Goal: Transaction & Acquisition: Book appointment/travel/reservation

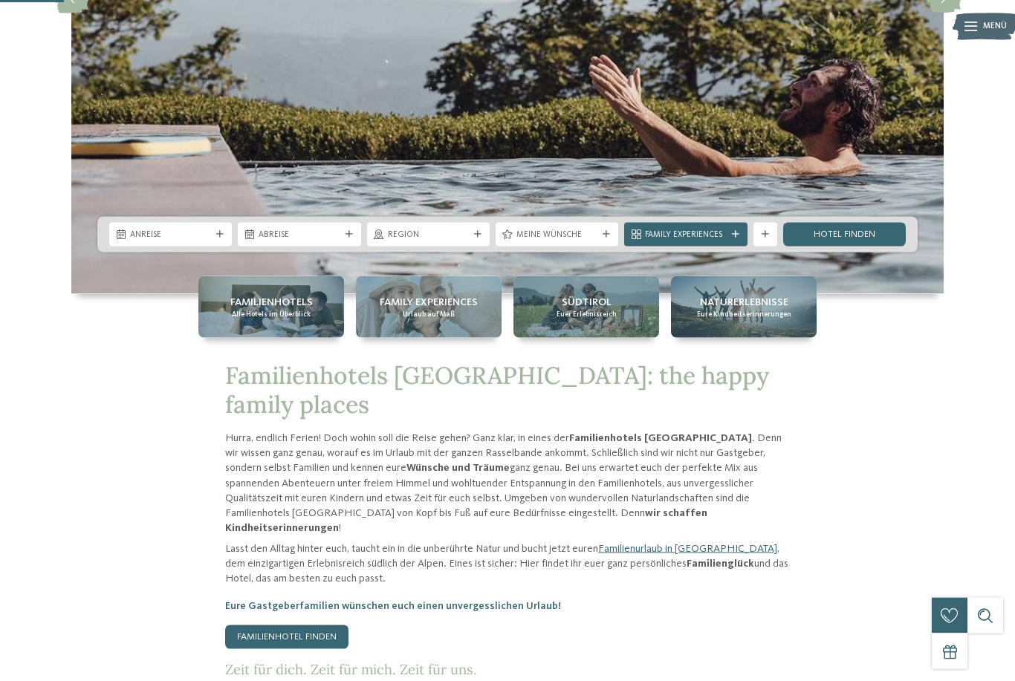
scroll to position [376, 0]
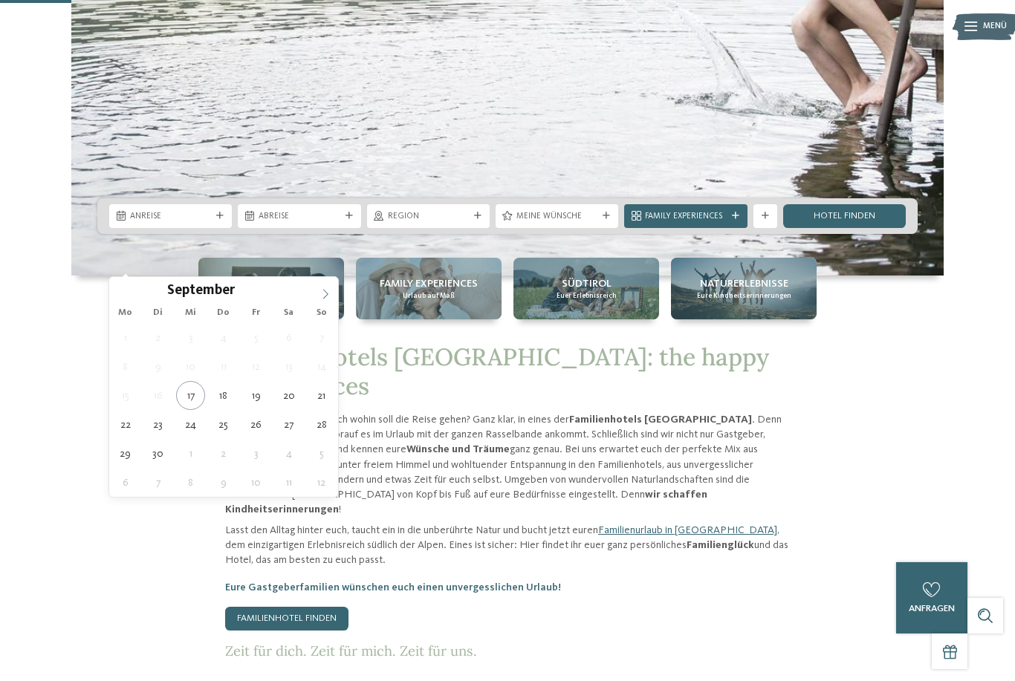
click at [324, 297] on icon at bounding box center [325, 294] width 10 height 10
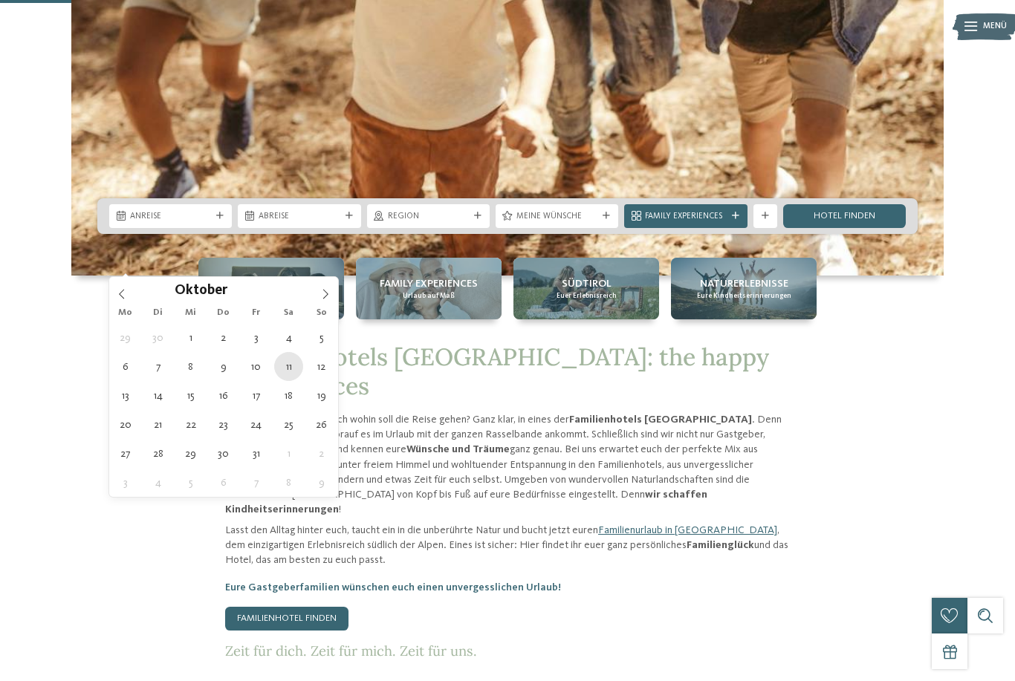
type div "11.10.2025"
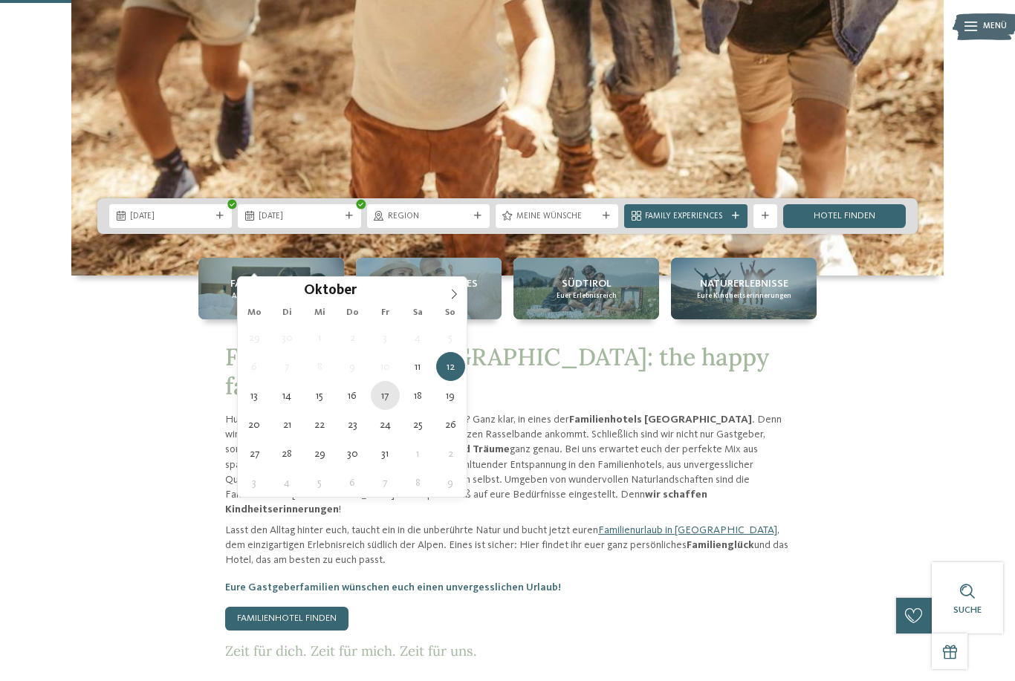
type div "17.10.2025"
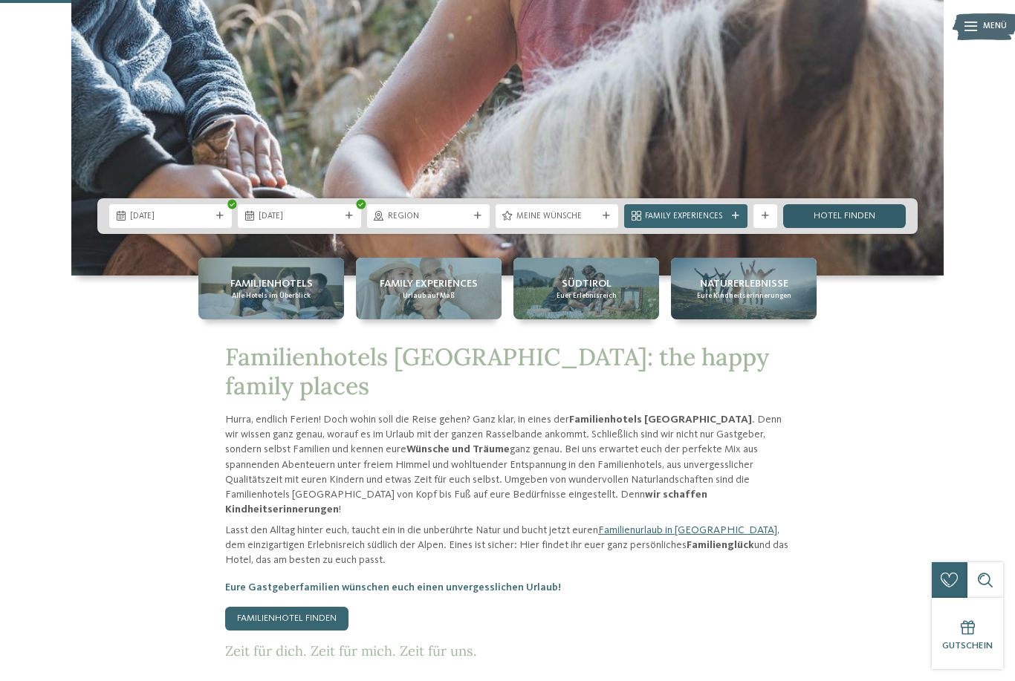
click at [872, 228] on link "Hotel finden" at bounding box center [844, 216] width 123 height 24
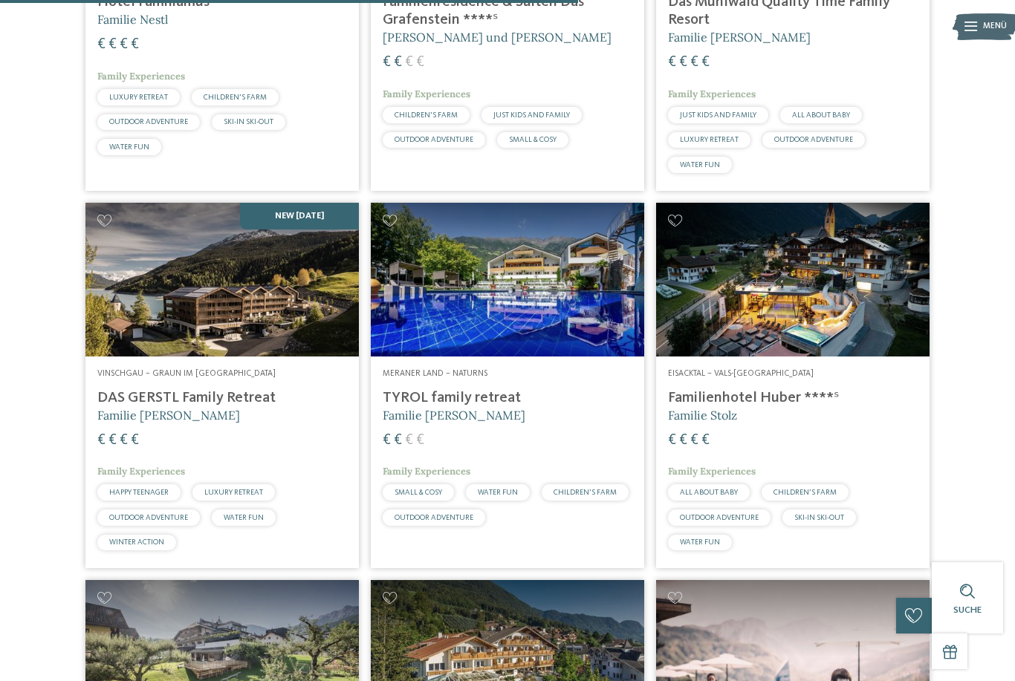
scroll to position [1724, 0]
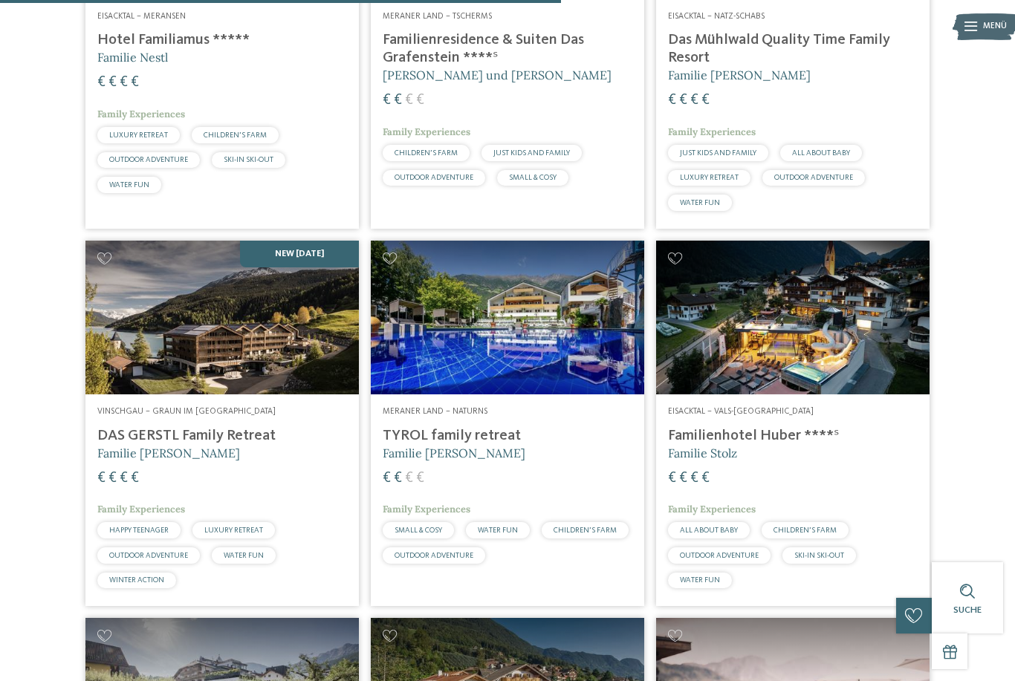
click at [608, 286] on img at bounding box center [507, 318] width 273 height 154
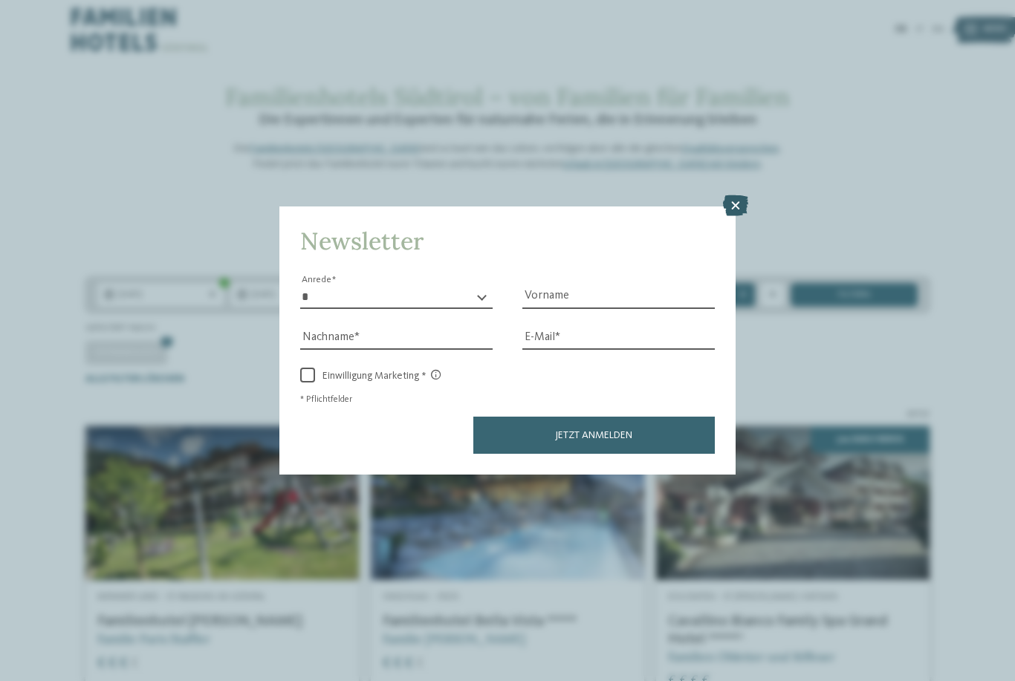
click at [739, 195] on icon at bounding box center [735, 205] width 25 height 21
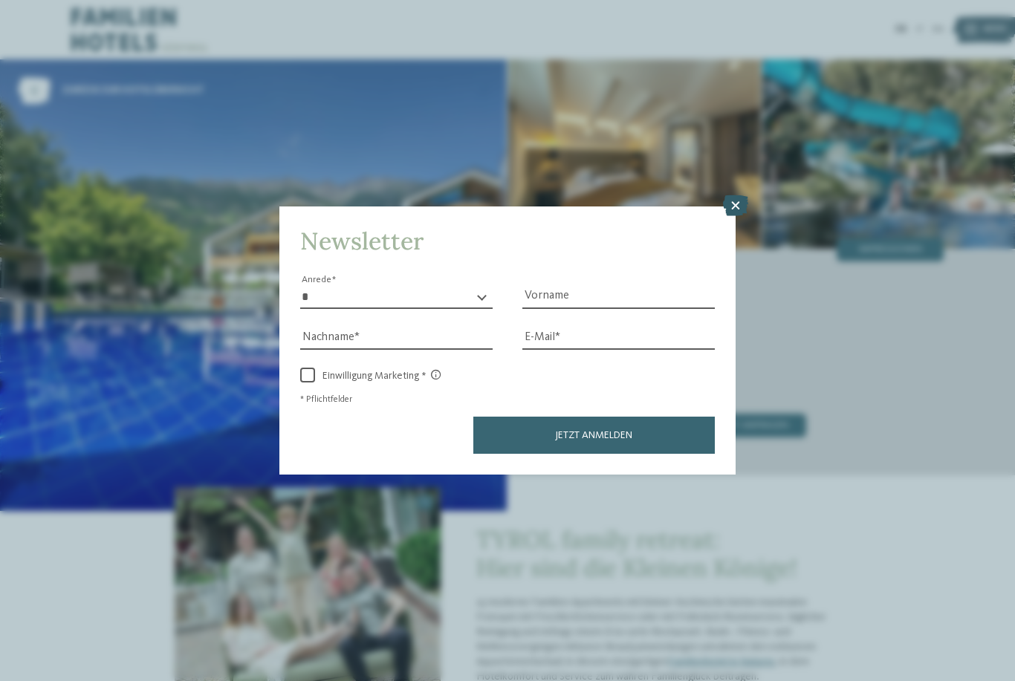
click at [730, 195] on icon at bounding box center [735, 205] width 25 height 21
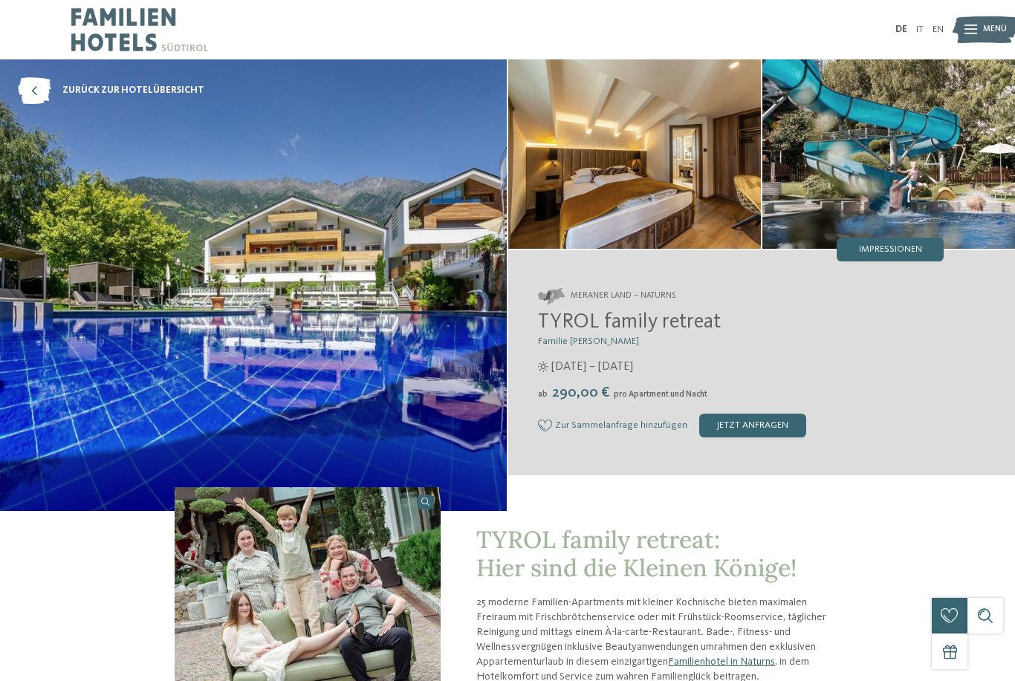
click at [977, 382] on div "Meraner Land – Naturns TYROL family retreat Familie Brunner ab" at bounding box center [761, 363] width 507 height 209
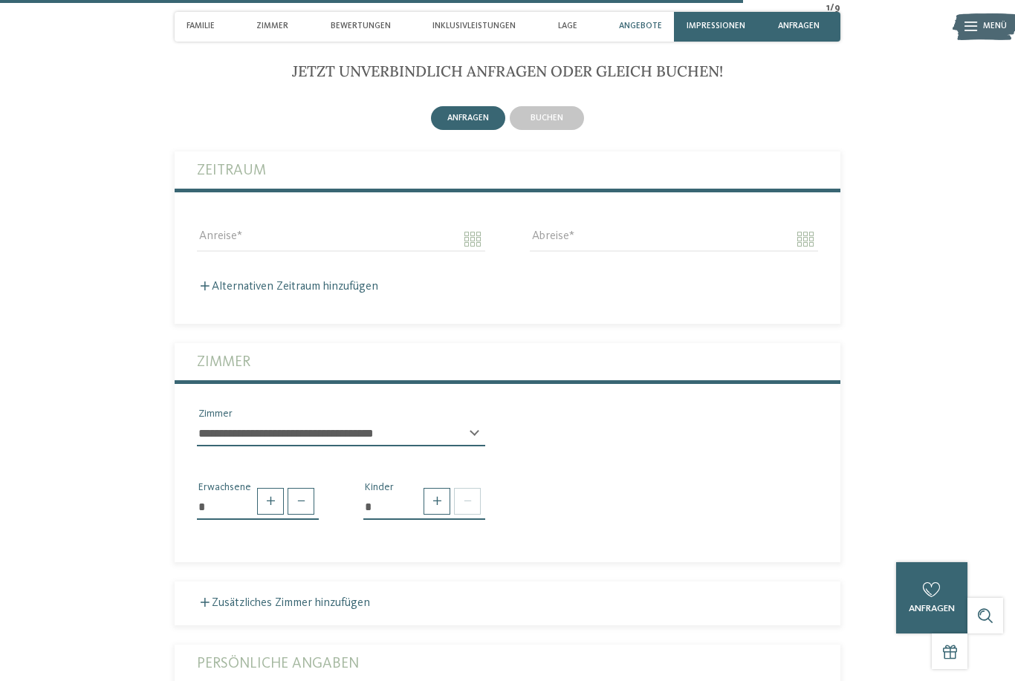
scroll to position [2942, 0]
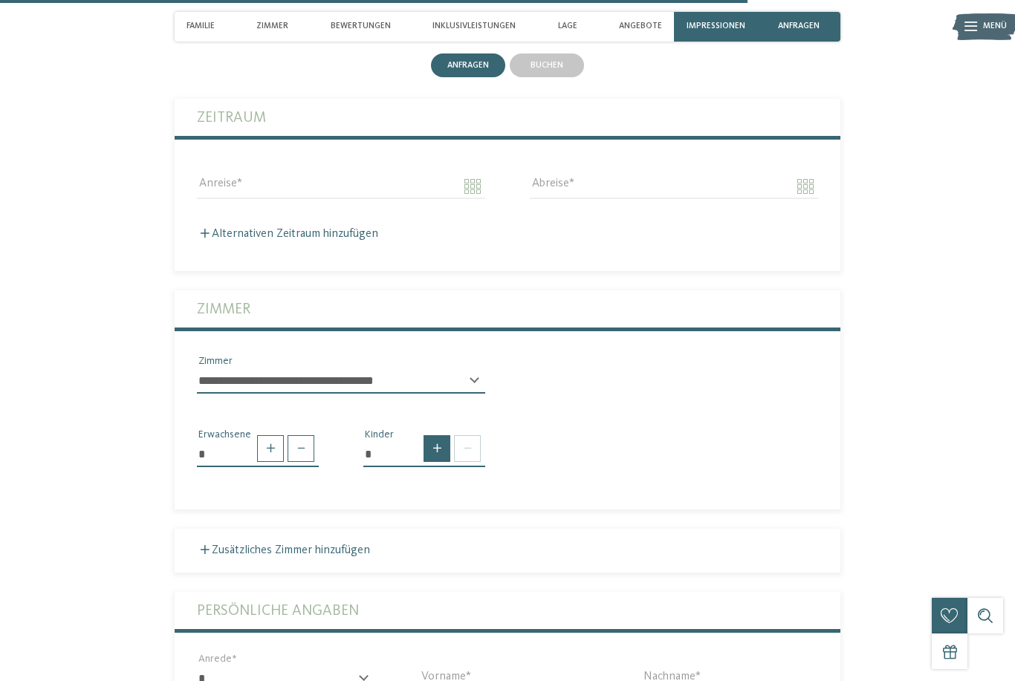
click at [433, 462] on span at bounding box center [436, 448] width 27 height 27
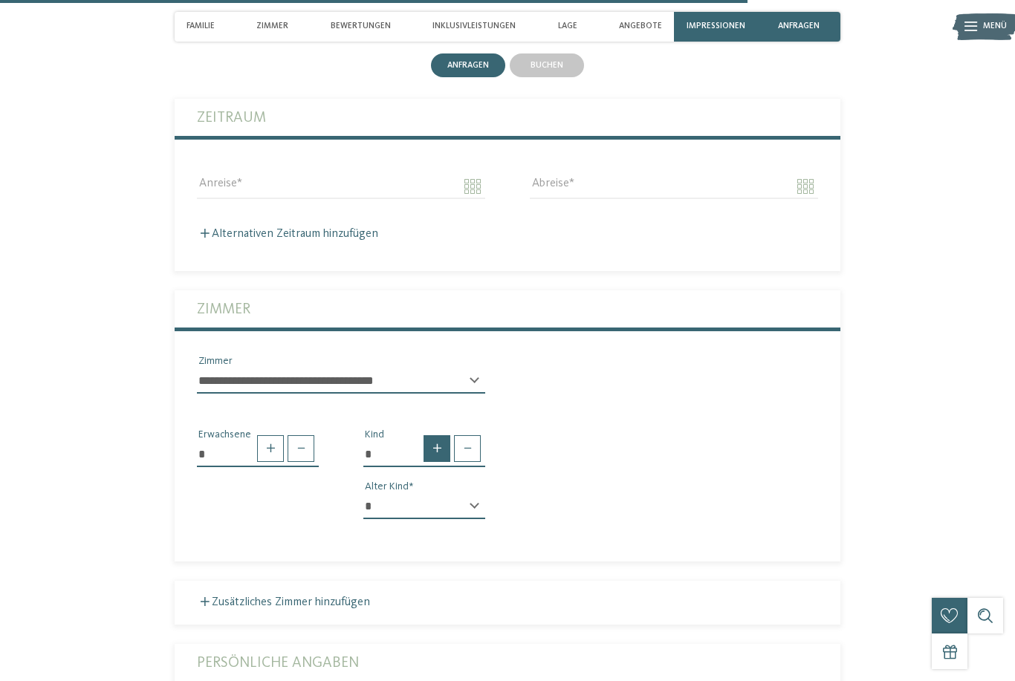
click at [434, 462] on span at bounding box center [436, 448] width 27 height 27
click at [438, 462] on span at bounding box center [436, 448] width 27 height 27
type input "*"
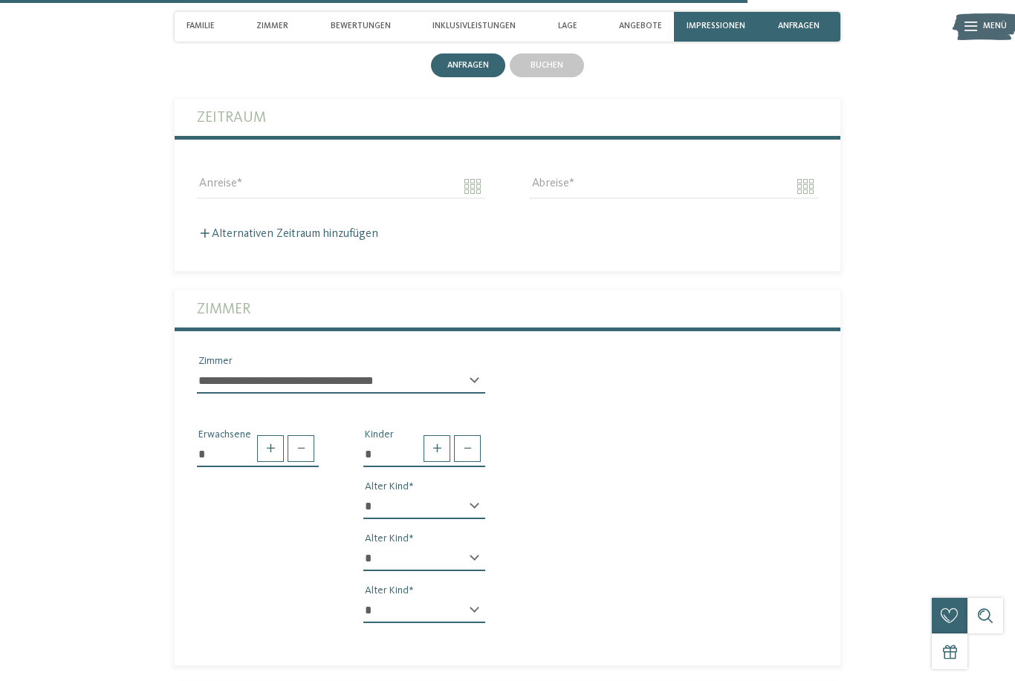
click at [480, 519] on select "* * * * * * * * * * * ** ** ** ** ** ** ** **" at bounding box center [424, 506] width 122 height 25
select select "*"
click at [464, 571] on select "* * * * * * * * * * * ** ** ** ** ** ** ** **" at bounding box center [424, 558] width 122 height 25
select select "*"
click at [474, 519] on select "* * * * * * * * * * * ** ** ** ** ** ** ** **" at bounding box center [424, 506] width 122 height 25
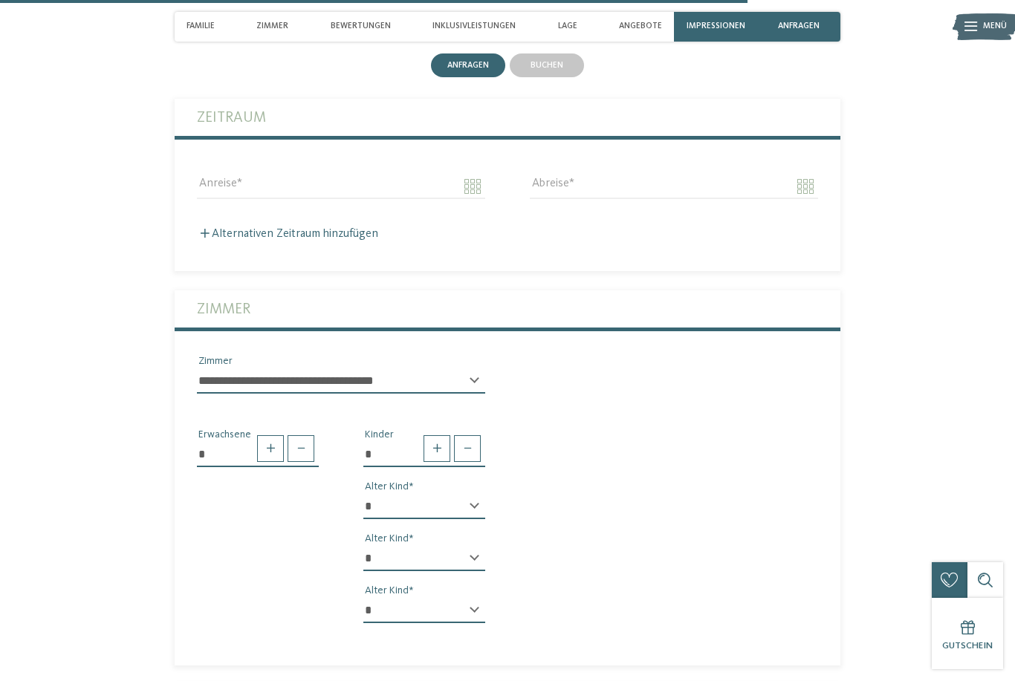
select select "*"
click at [466, 623] on select "* * * * * * * * * * * ** ** ** ** ** ** ** **" at bounding box center [424, 610] width 122 height 25
select select "*"
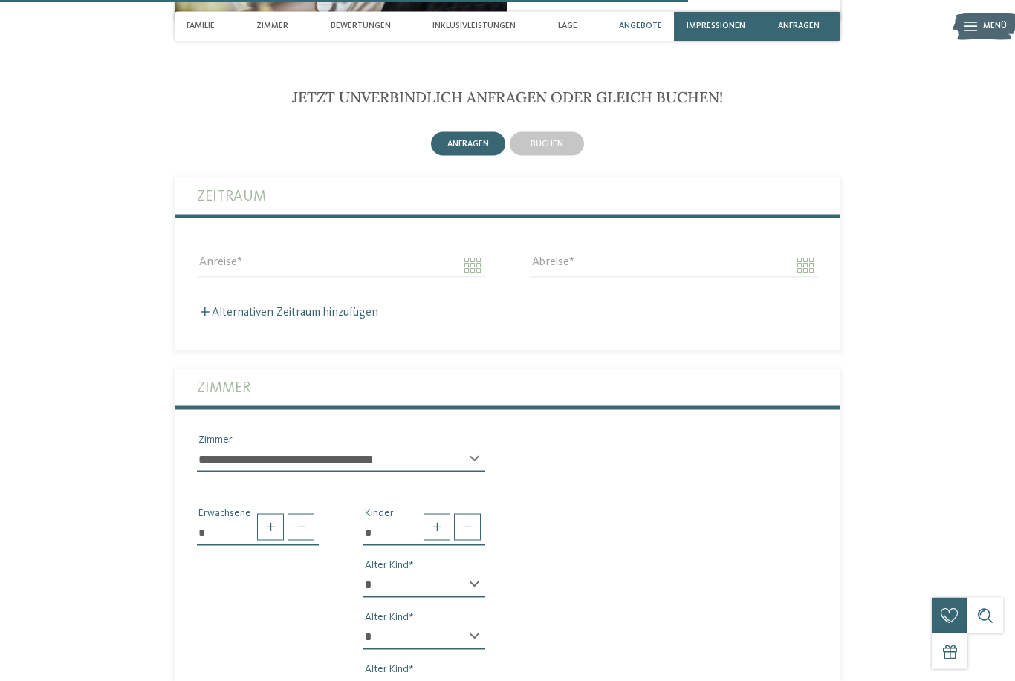
scroll to position [2864, 0]
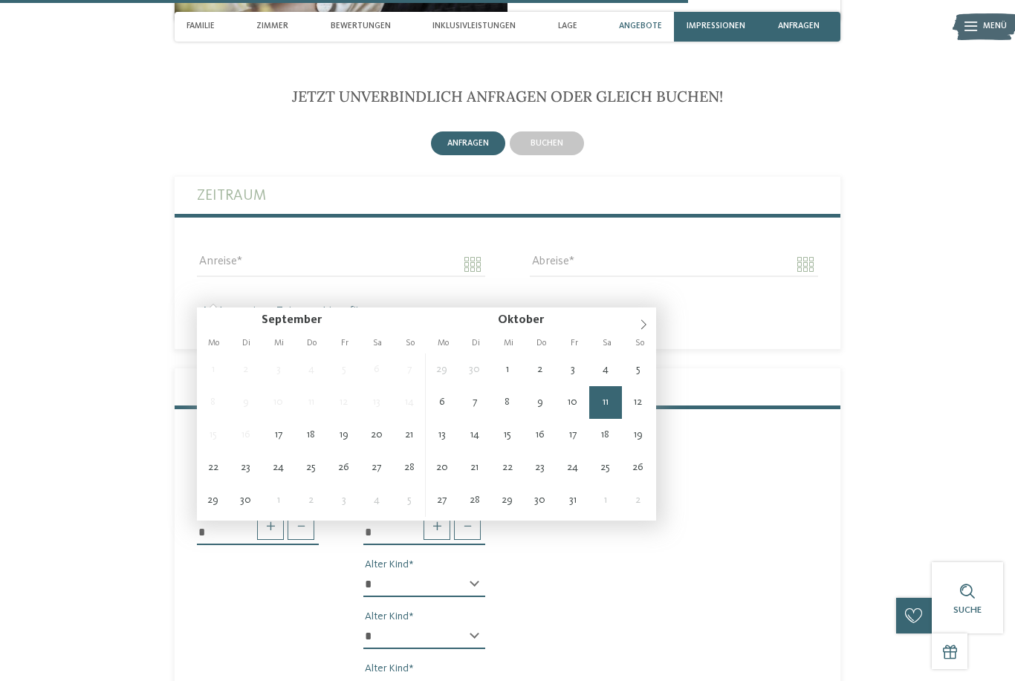
type input "**********"
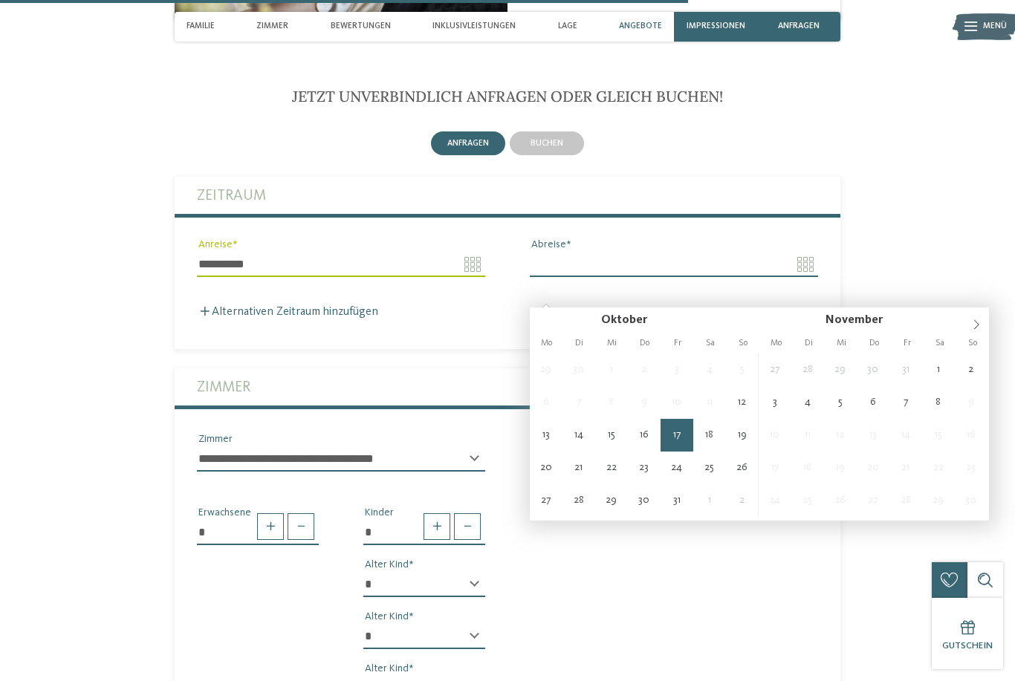
type input "**********"
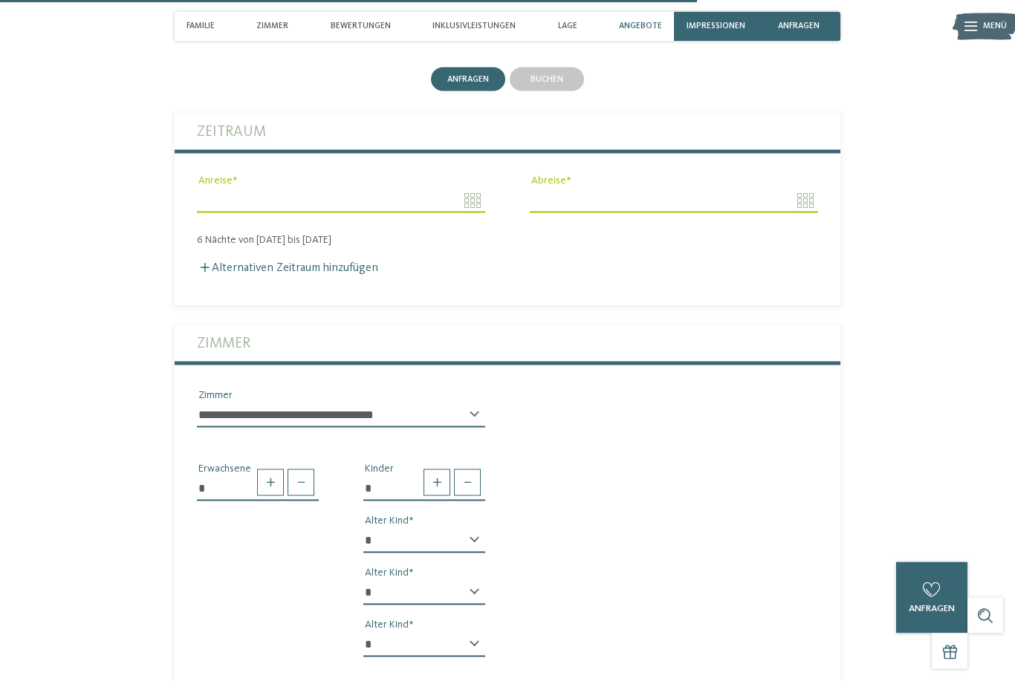
scroll to position [2849, 0]
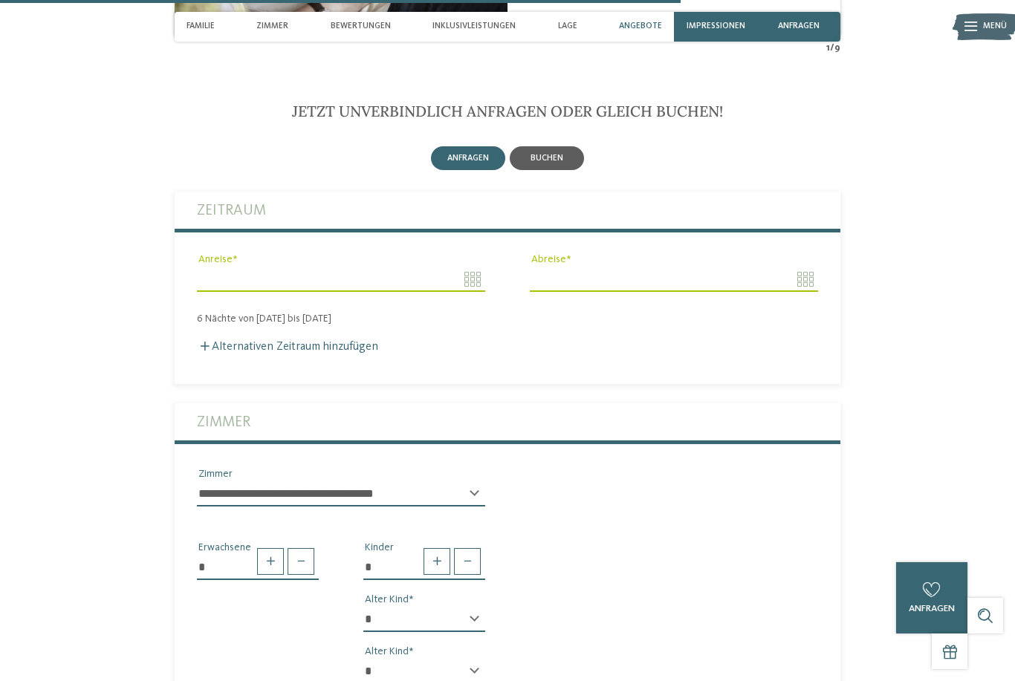
click at [581, 170] on div "buchen" at bounding box center [547, 158] width 74 height 24
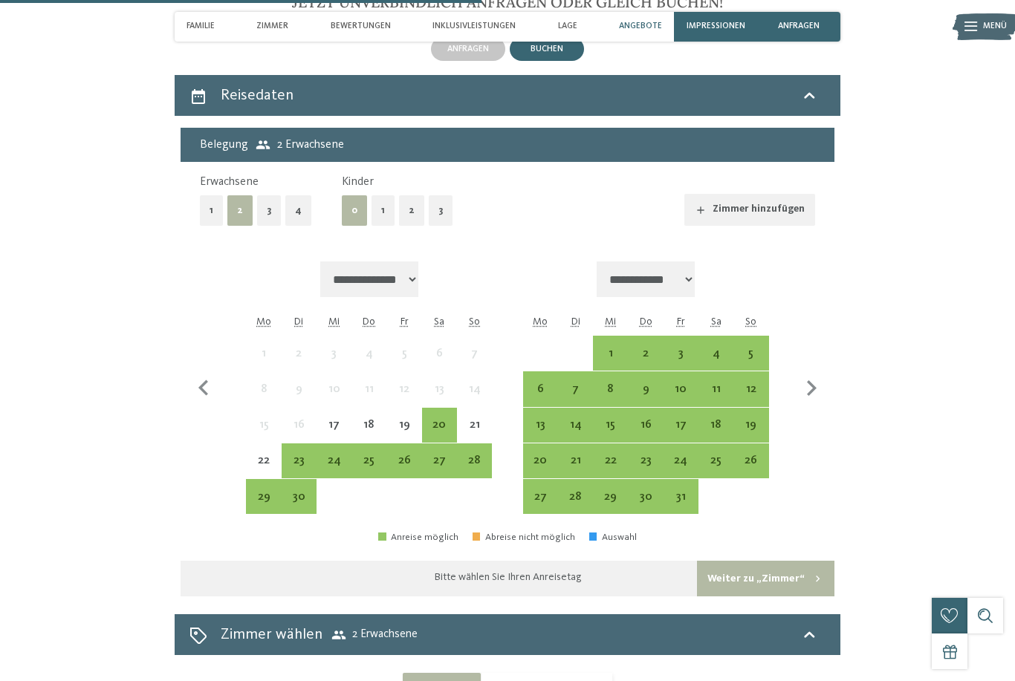
scroll to position [3025, 0]
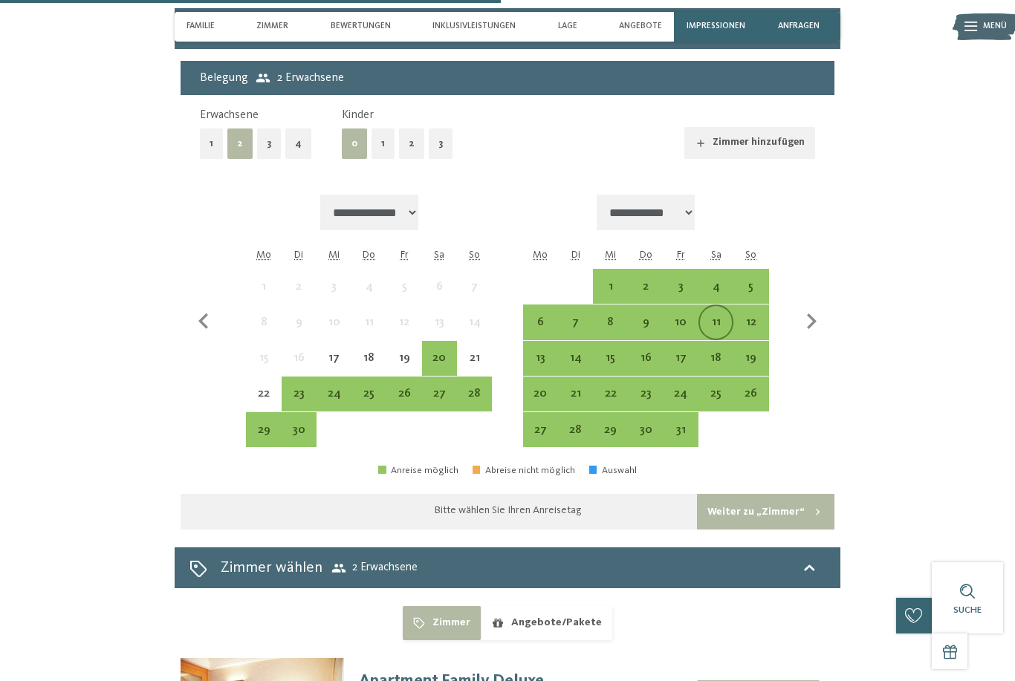
click at [718, 340] on div "11" at bounding box center [716, 333] width 32 height 32
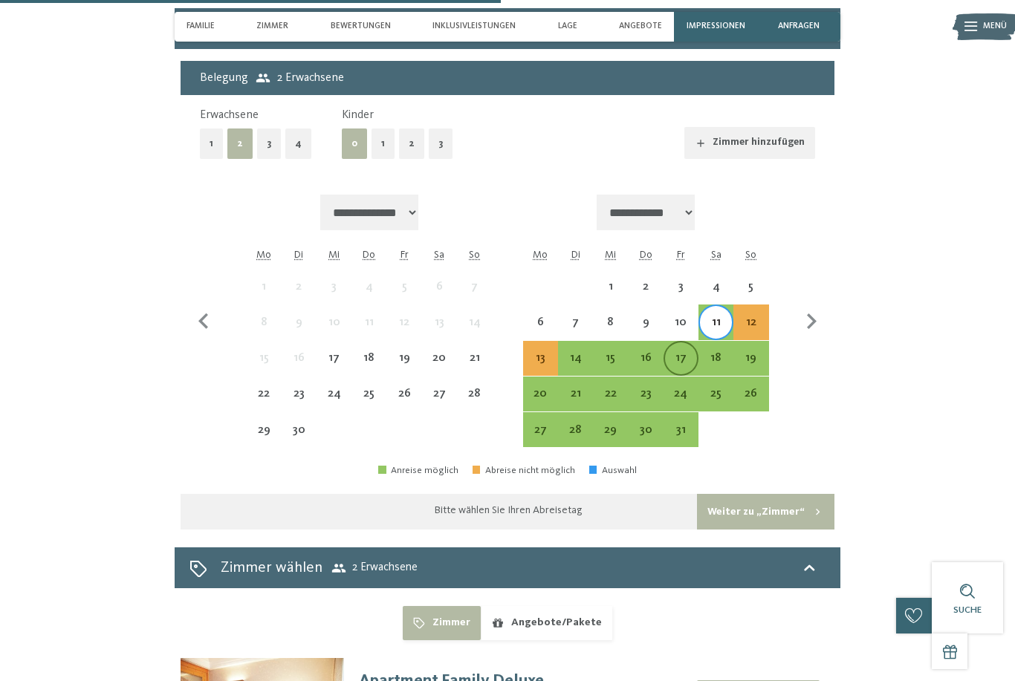
click at [684, 378] on div "17" at bounding box center [681, 368] width 32 height 32
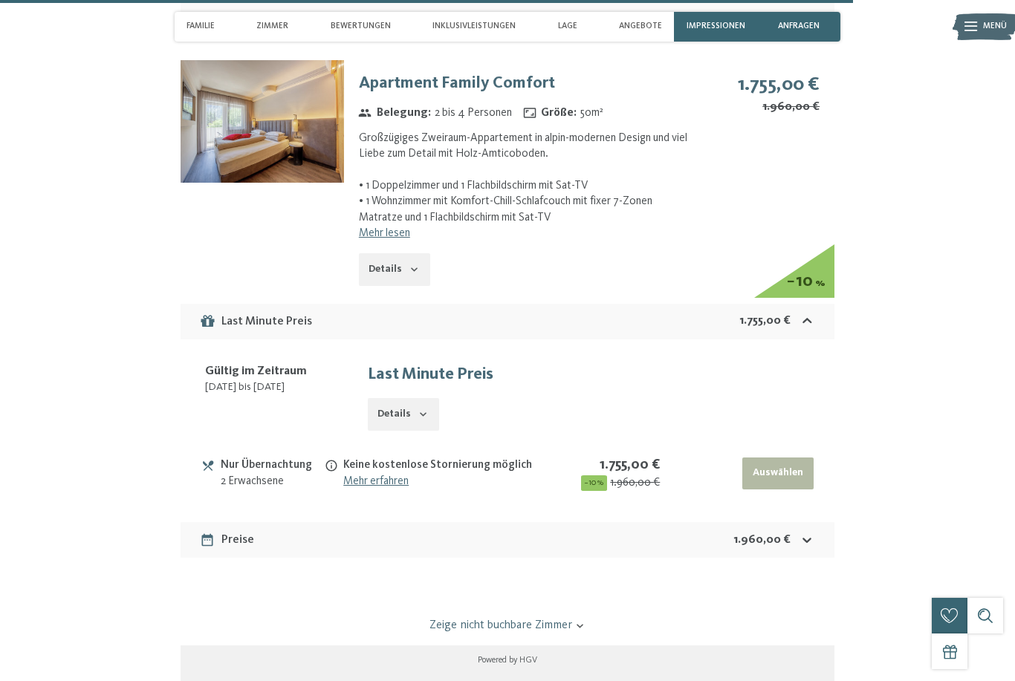
scroll to position [4206, 0]
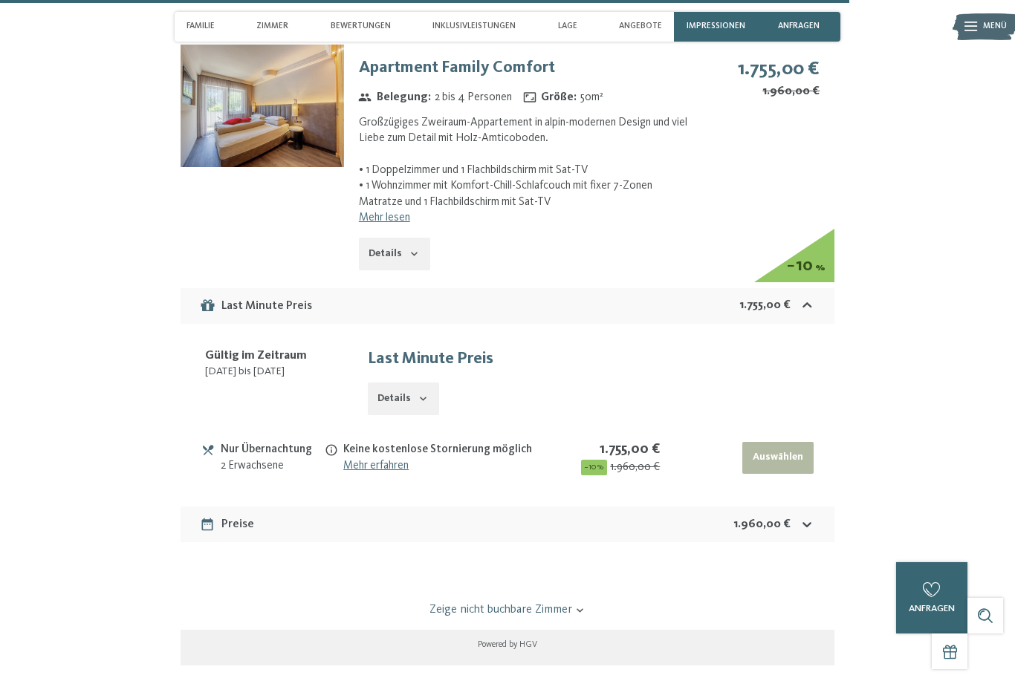
click at [417, 262] on button "Details" at bounding box center [394, 254] width 71 height 33
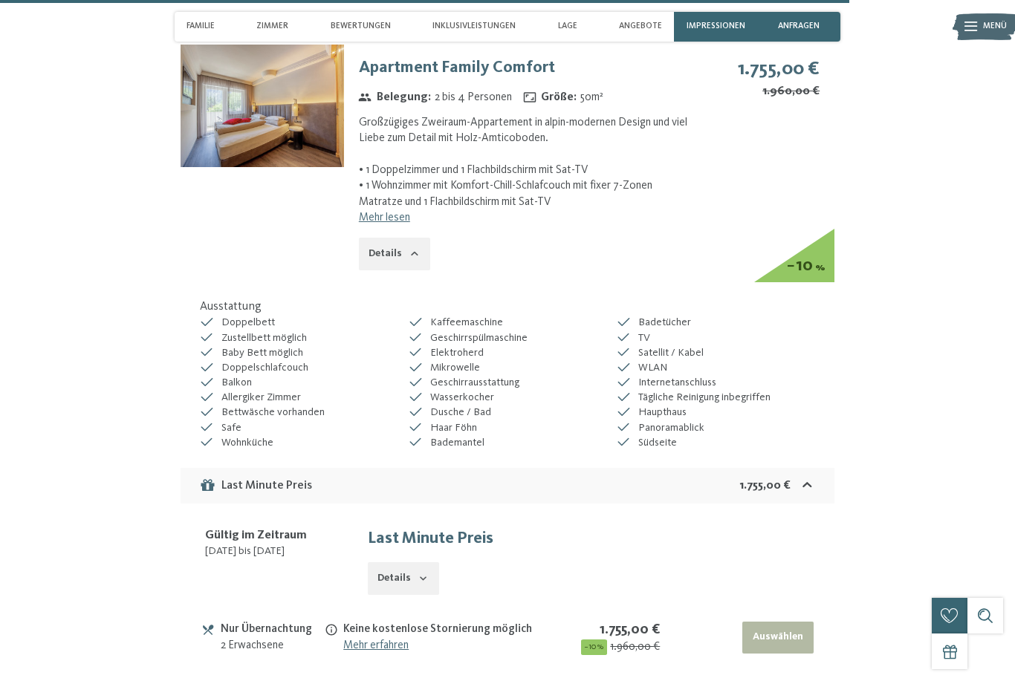
click at [184, 126] on img at bounding box center [262, 106] width 163 height 123
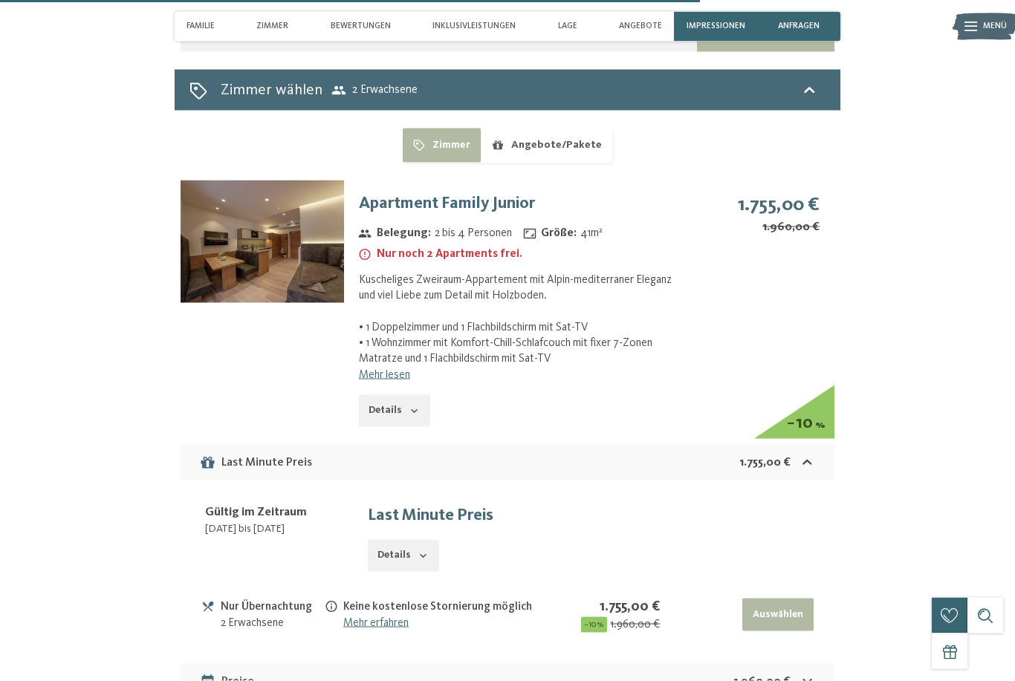
scroll to position [3453, 0]
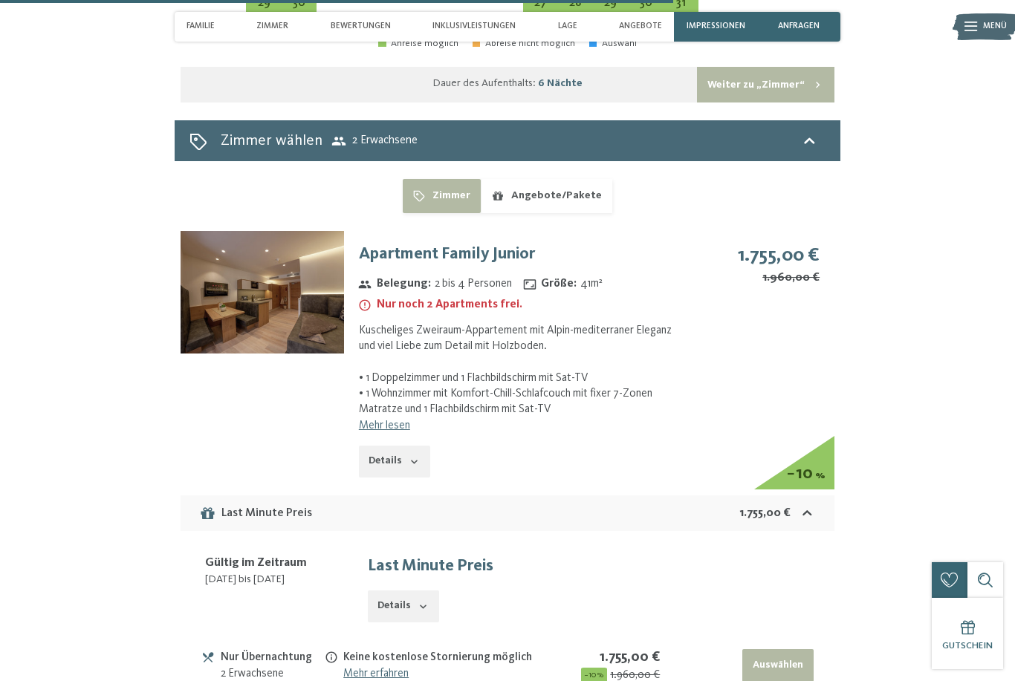
click at [242, 292] on img at bounding box center [262, 292] width 163 height 123
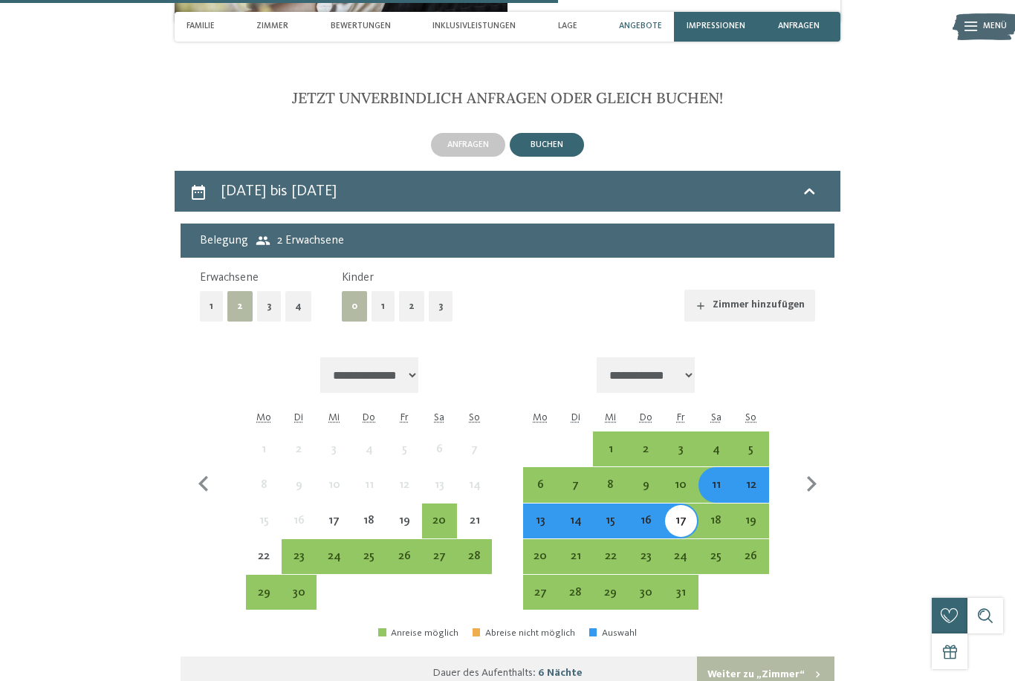
scroll to position [2861, 0]
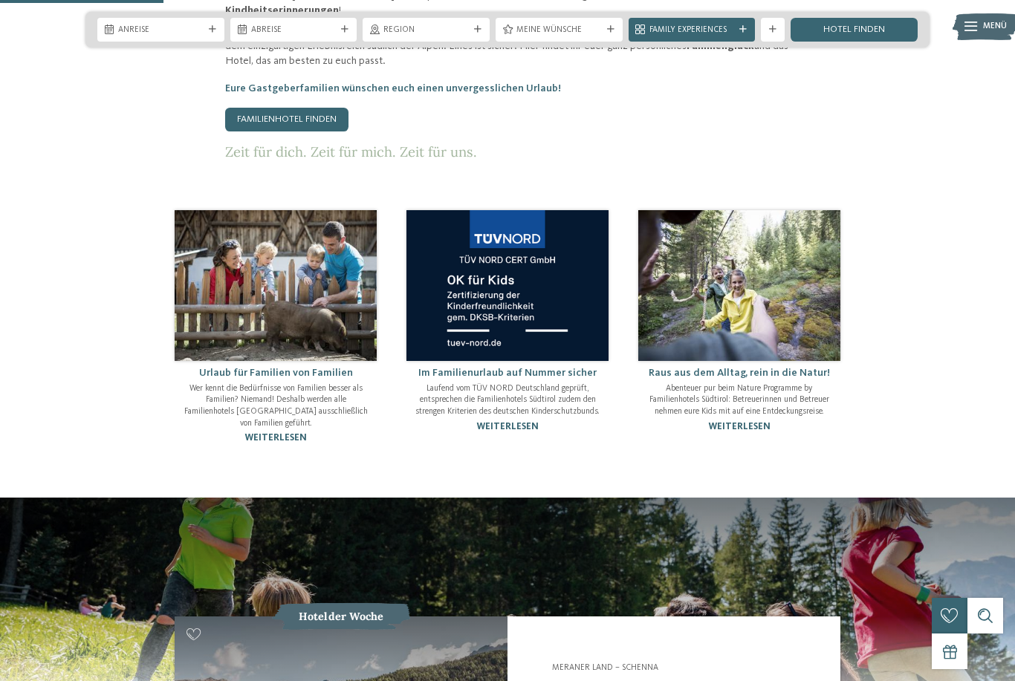
scroll to position [857, 0]
